Goal: Task Accomplishment & Management: Manage account settings

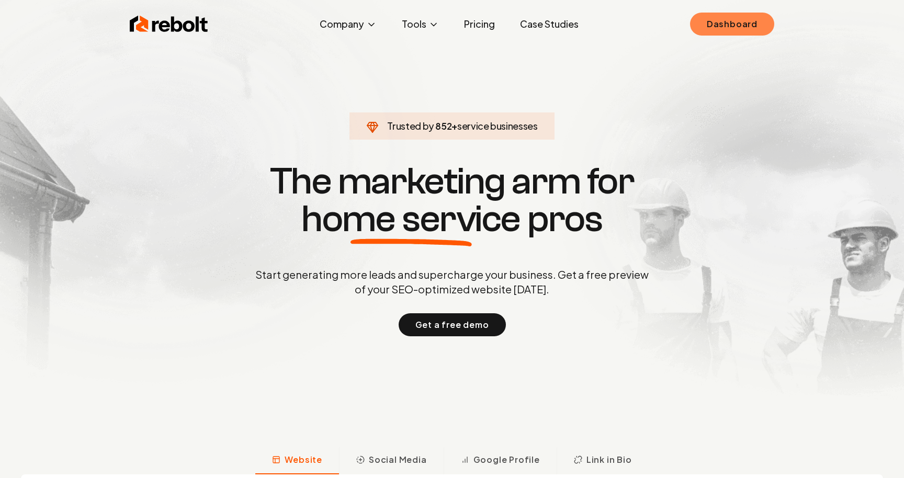
click at [725, 24] on link "Dashboard" at bounding box center [732, 24] width 84 height 23
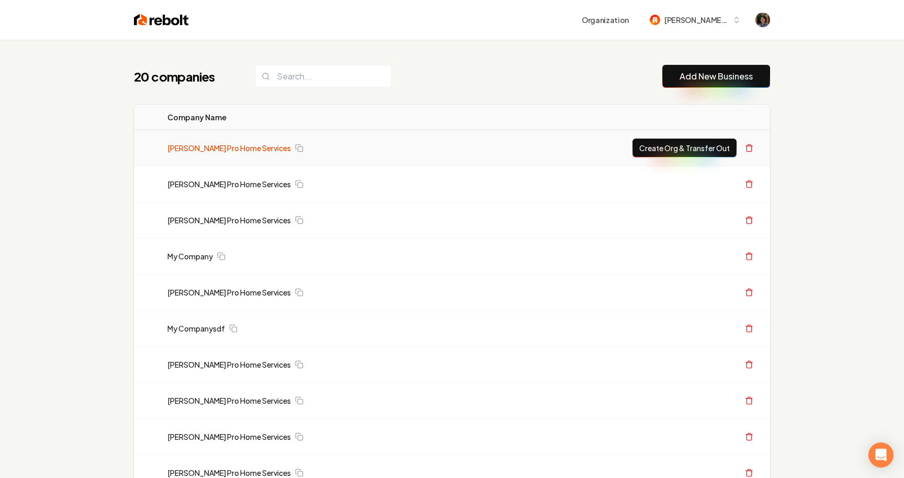
click at [239, 147] on link "[PERSON_NAME] Pro Home Services" at bounding box center [228, 148] width 123 height 10
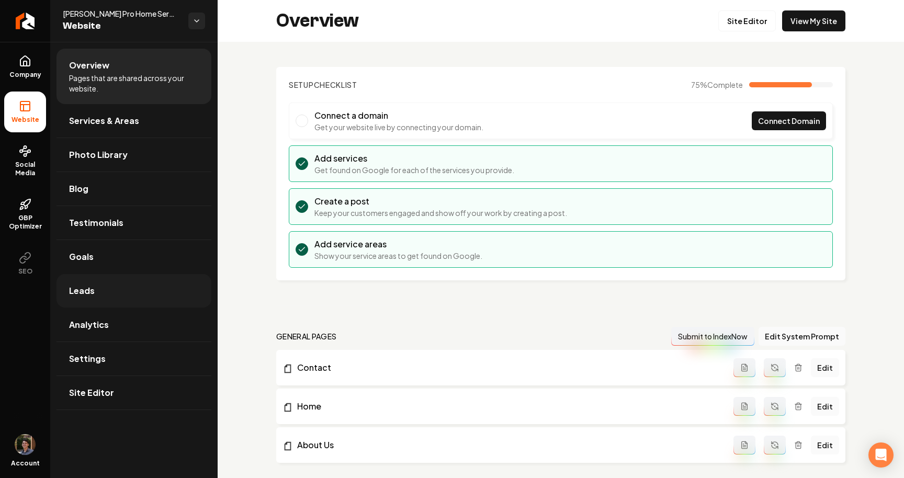
click at [100, 284] on link "Leads" at bounding box center [133, 290] width 155 height 33
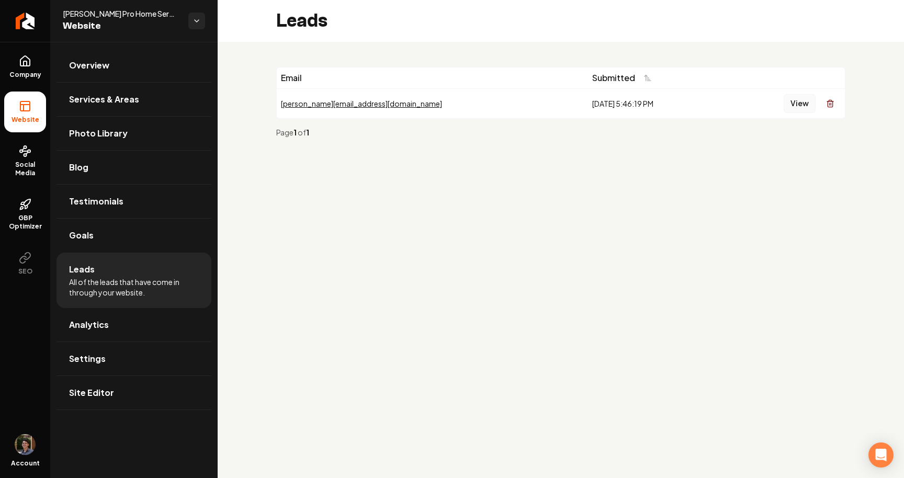
click at [800, 110] on button "View" at bounding box center [799, 103] width 32 height 19
